Goal: Complete application form: Complete application form

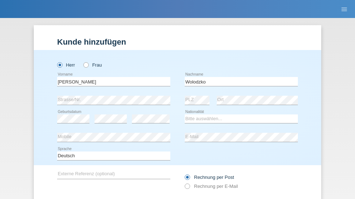
scroll to position [48, 0]
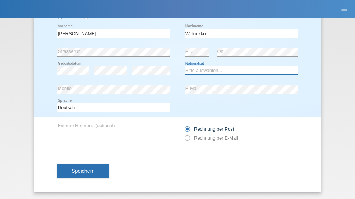
select select "PL"
select select "C"
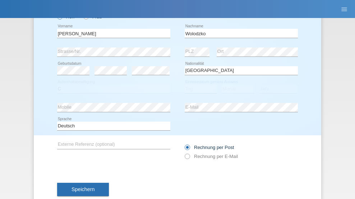
select select "01"
select select "07"
select select "2021"
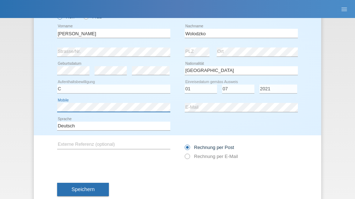
scroll to position [66, 0]
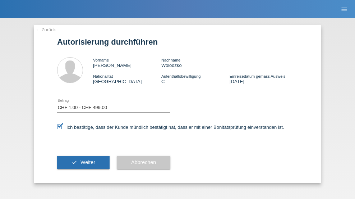
select select "1"
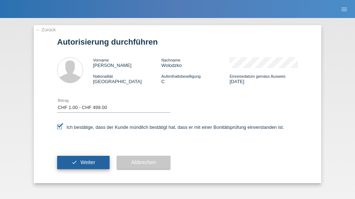
click at [83, 162] on span "Weiter" at bounding box center [87, 162] width 15 height 6
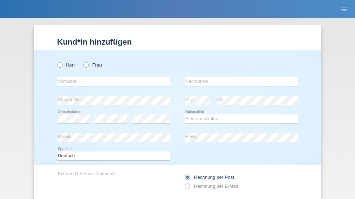
radio input "true"
click at [111, 77] on input "text" at bounding box center [113, 81] width 113 height 9
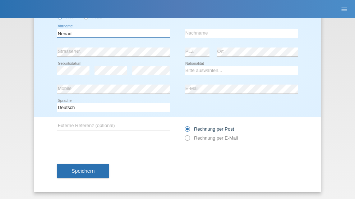
type input "Nenad"
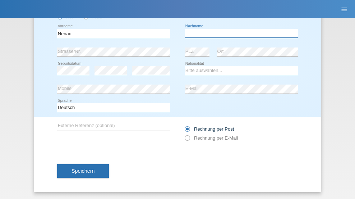
click at [239, 33] on input "text" at bounding box center [241, 33] width 113 height 9
type input "Antic"
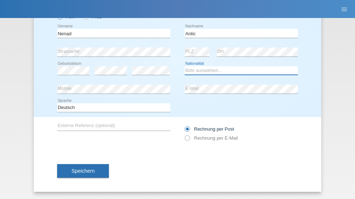
select select "CH"
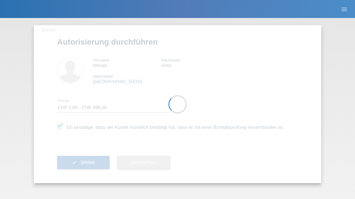
select select "1"
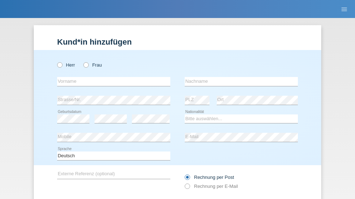
radio input "true"
click at [111, 77] on input "text" at bounding box center [113, 81] width 113 height 9
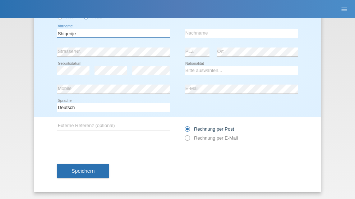
type input "Shiqerije"
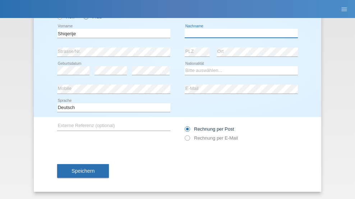
click at [239, 33] on input "text" at bounding box center [241, 33] width 113 height 9
type input "Zeqiraj"
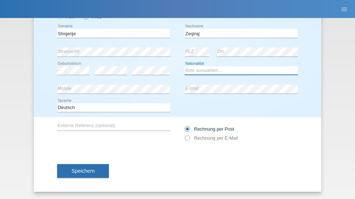
select select "XK"
select select "C"
select select "01"
select select "07"
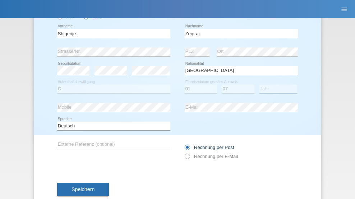
select select "2015"
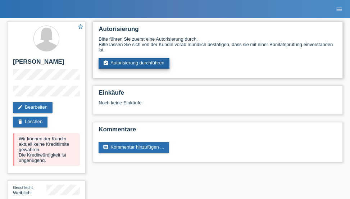
click at [134, 63] on link "assignment_turned_in Autorisierung durchführen" at bounding box center [133, 63] width 71 height 11
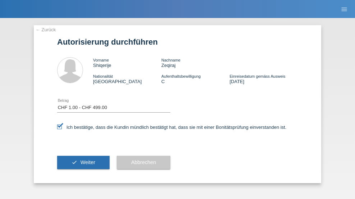
select select "1"
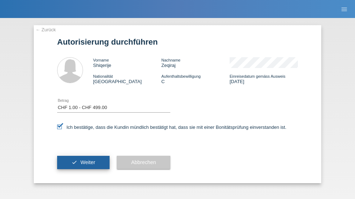
click at [83, 162] on span "Weiter" at bounding box center [87, 162] width 15 height 6
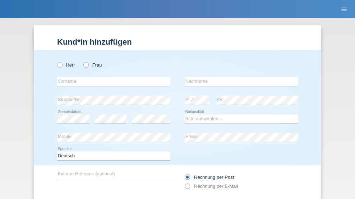
radio input "true"
click at [111, 77] on input "text" at bounding box center [113, 81] width 113 height 9
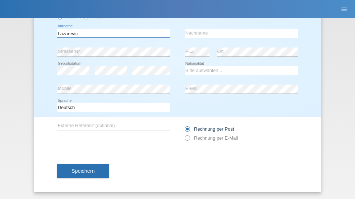
type input "Lazarevic"
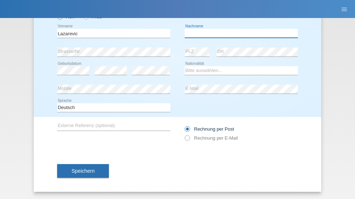
click at [239, 33] on input "text" at bounding box center [241, 33] width 113 height 9
type input "Sasa"
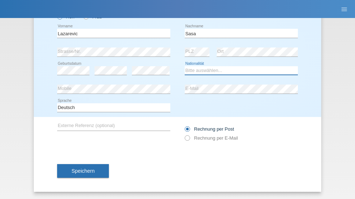
select select "CH"
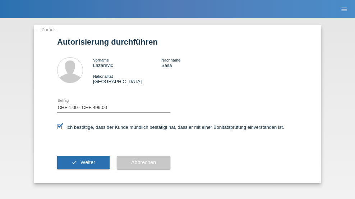
select select "1"
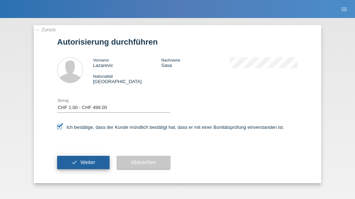
click at [83, 162] on span "Weiter" at bounding box center [87, 162] width 15 height 6
